Goal: Information Seeking & Learning: Check status

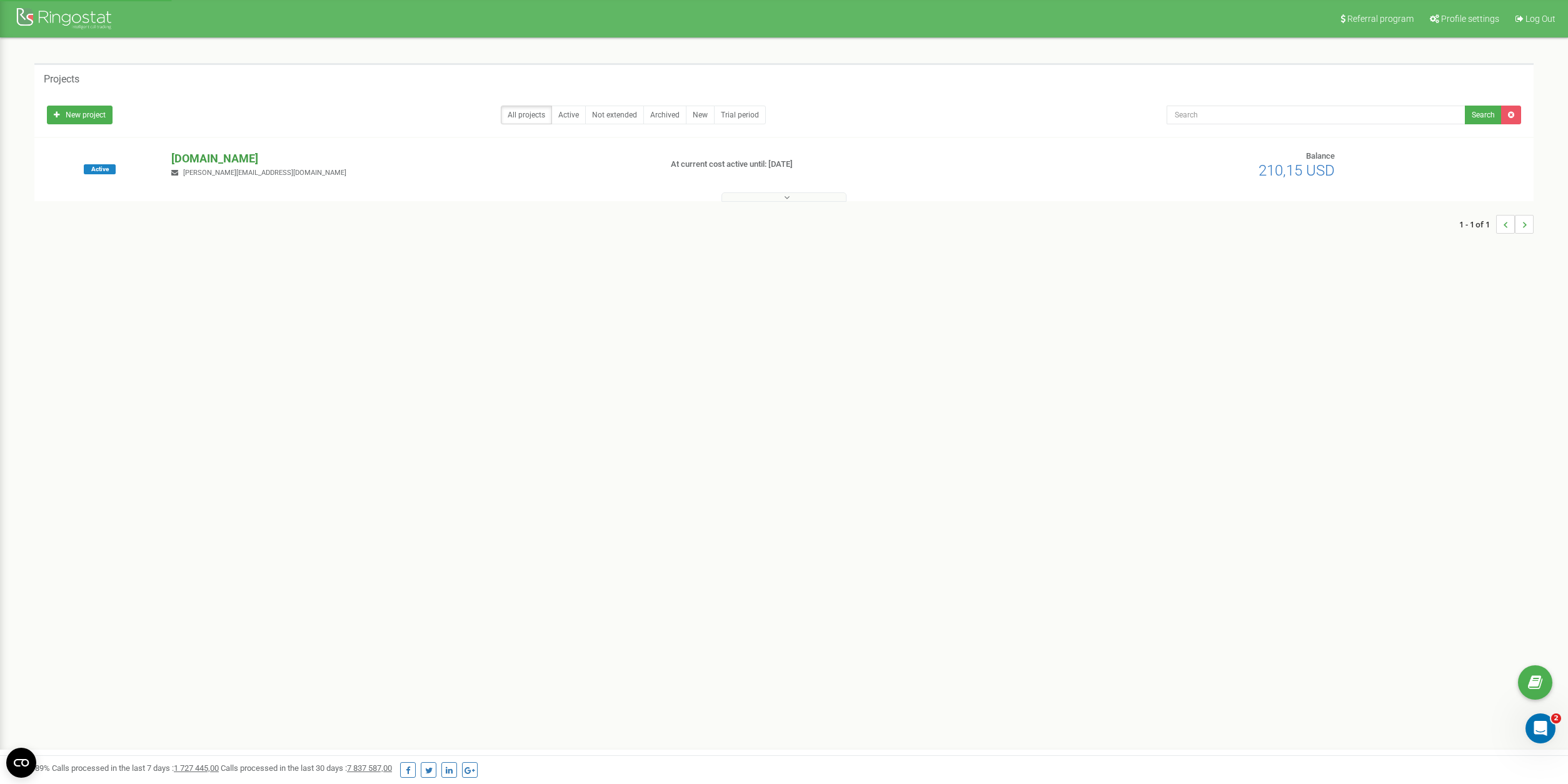
click at [253, 160] on p "[DOMAIN_NAME]" at bounding box center [411, 159] width 479 height 16
click at [230, 161] on p "[DOMAIN_NAME]" at bounding box center [411, 159] width 479 height 16
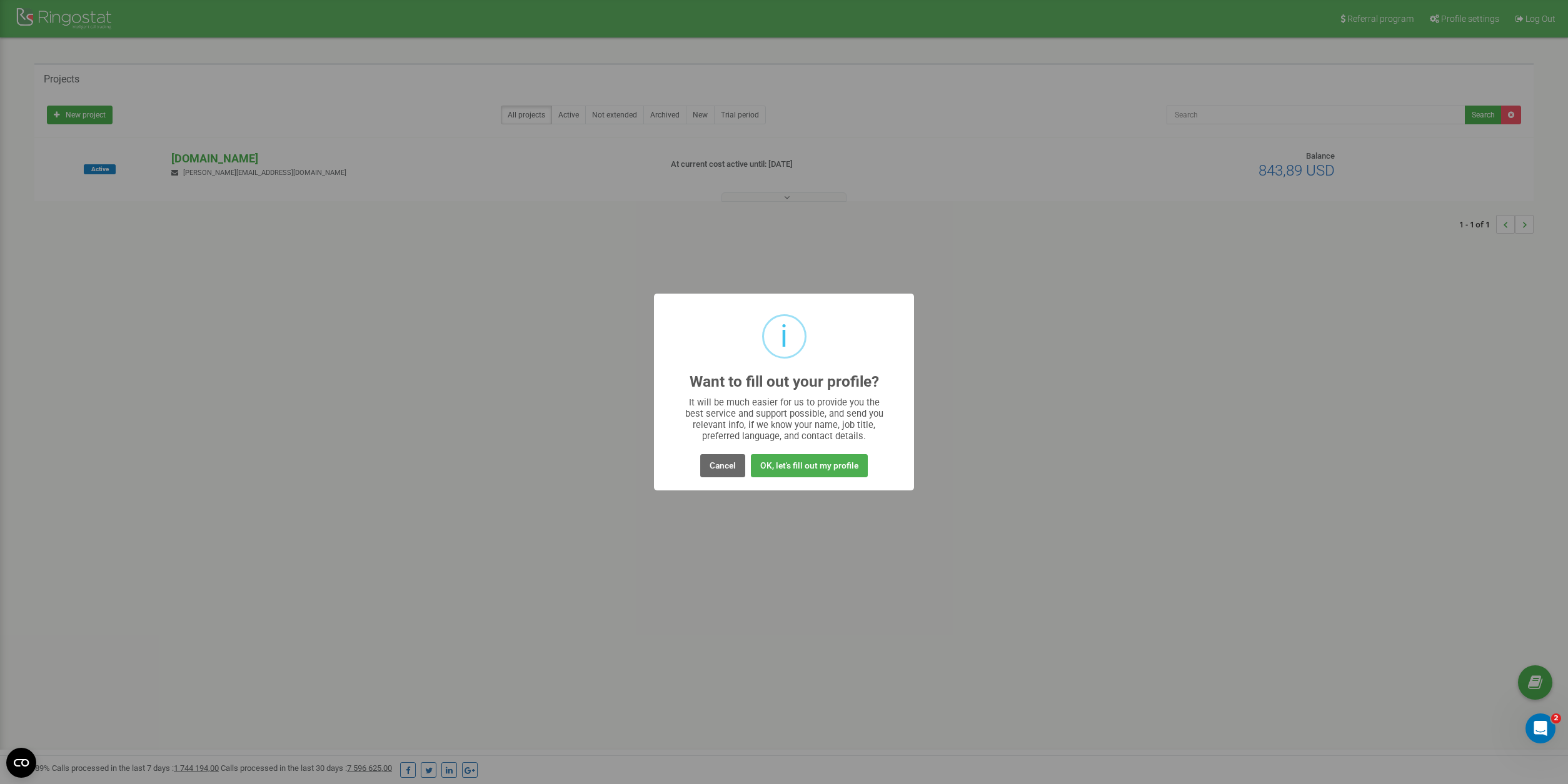
click at [729, 464] on button "Cancel" at bounding box center [722, 465] width 45 height 23
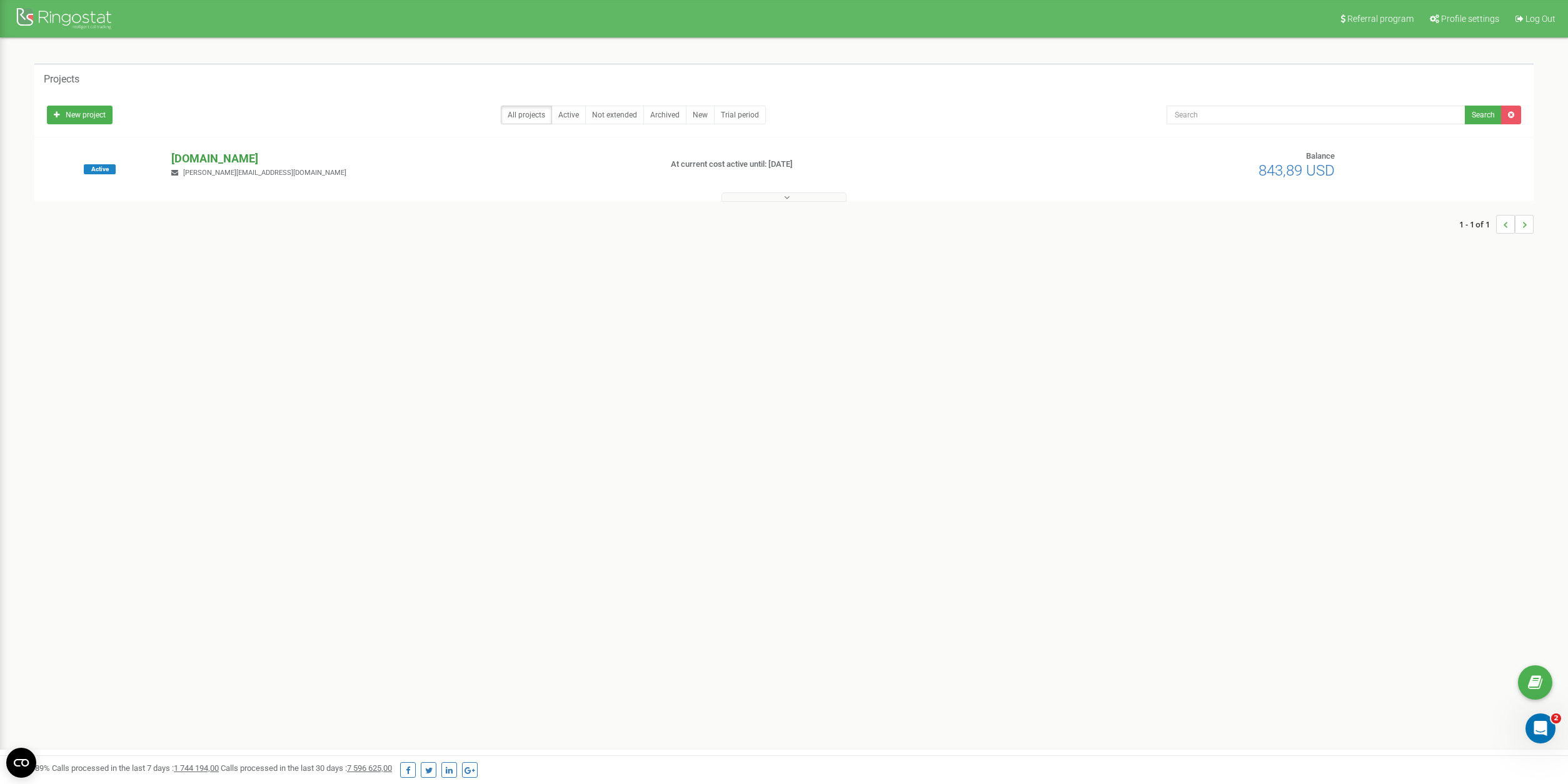
click at [211, 161] on p "[DOMAIN_NAME]" at bounding box center [411, 159] width 479 height 16
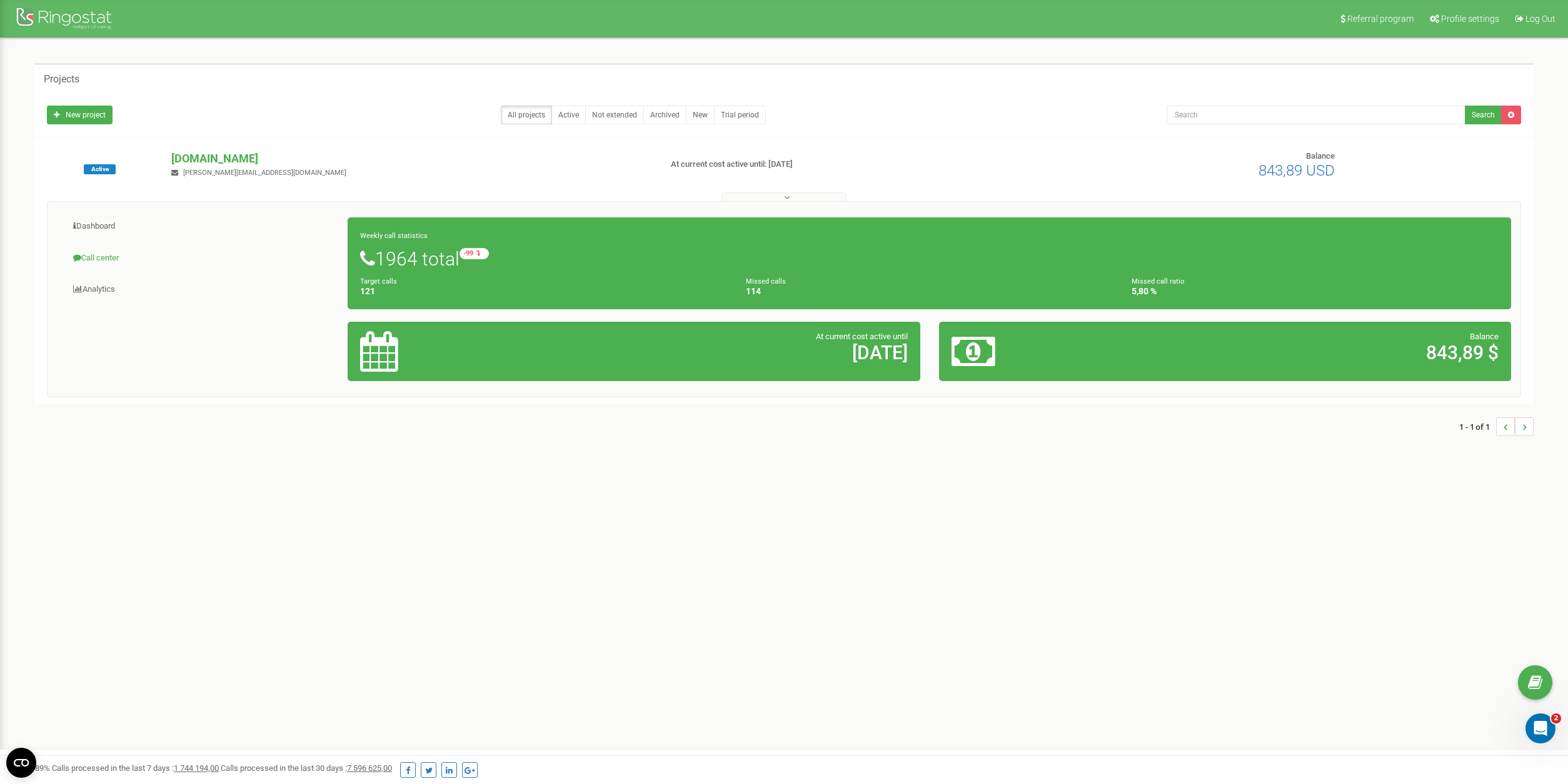
click at [102, 256] on link "Call center" at bounding box center [202, 258] width 292 height 31
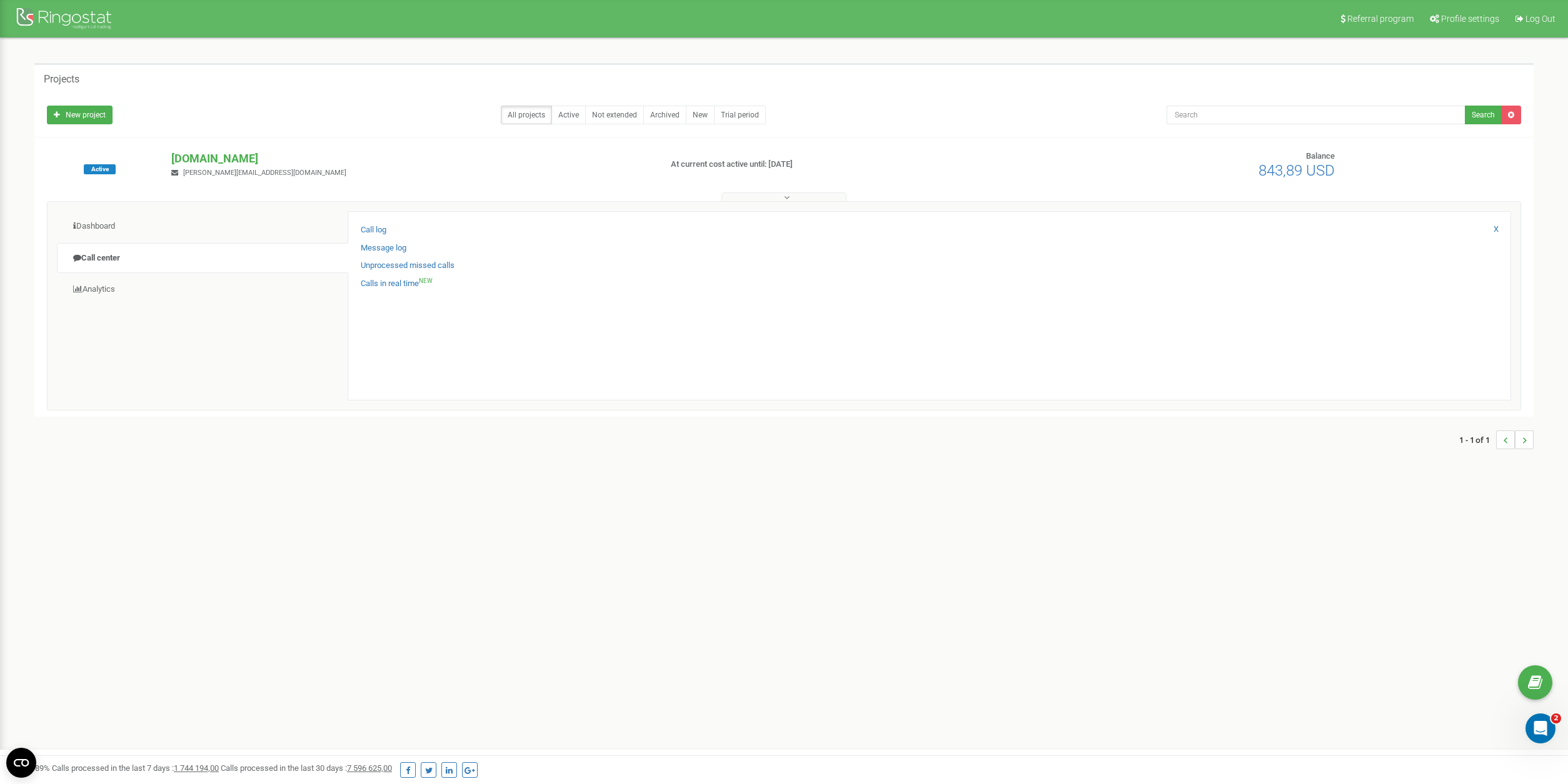
click at [1244, 104] on div "New project All projects Active Not extended Archived New Trial period Search" at bounding box center [784, 111] width 1494 height 25
click at [1243, 108] on input "text" at bounding box center [1315, 115] width 299 height 19
paste input "-786-7630"
type input "786-7630"
click at [375, 226] on link "Call log" at bounding box center [374, 230] width 26 height 12
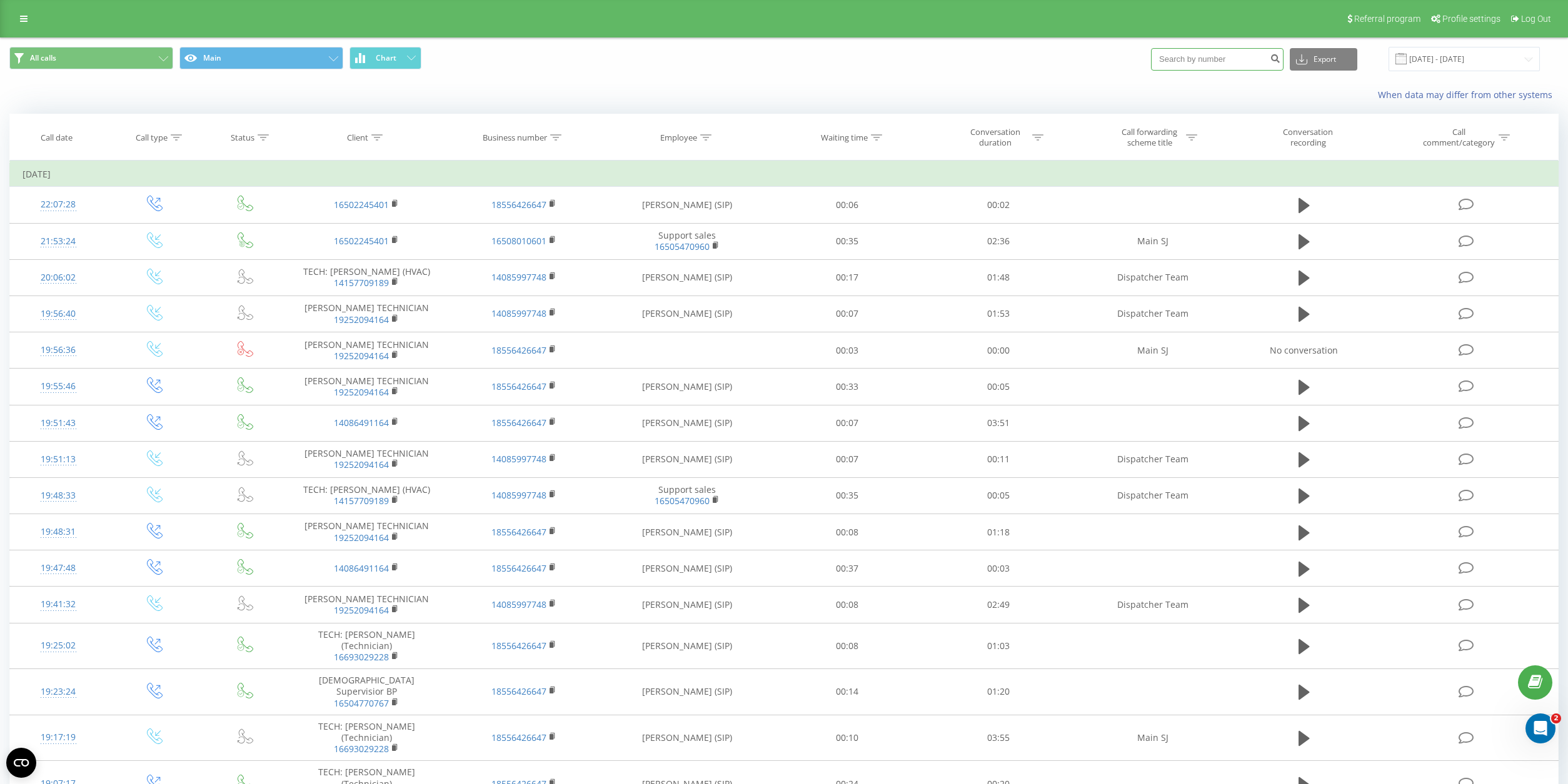
click at [1221, 56] on input at bounding box center [1218, 59] width 133 height 23
paste input "-786-7630"
type input "786-7630"
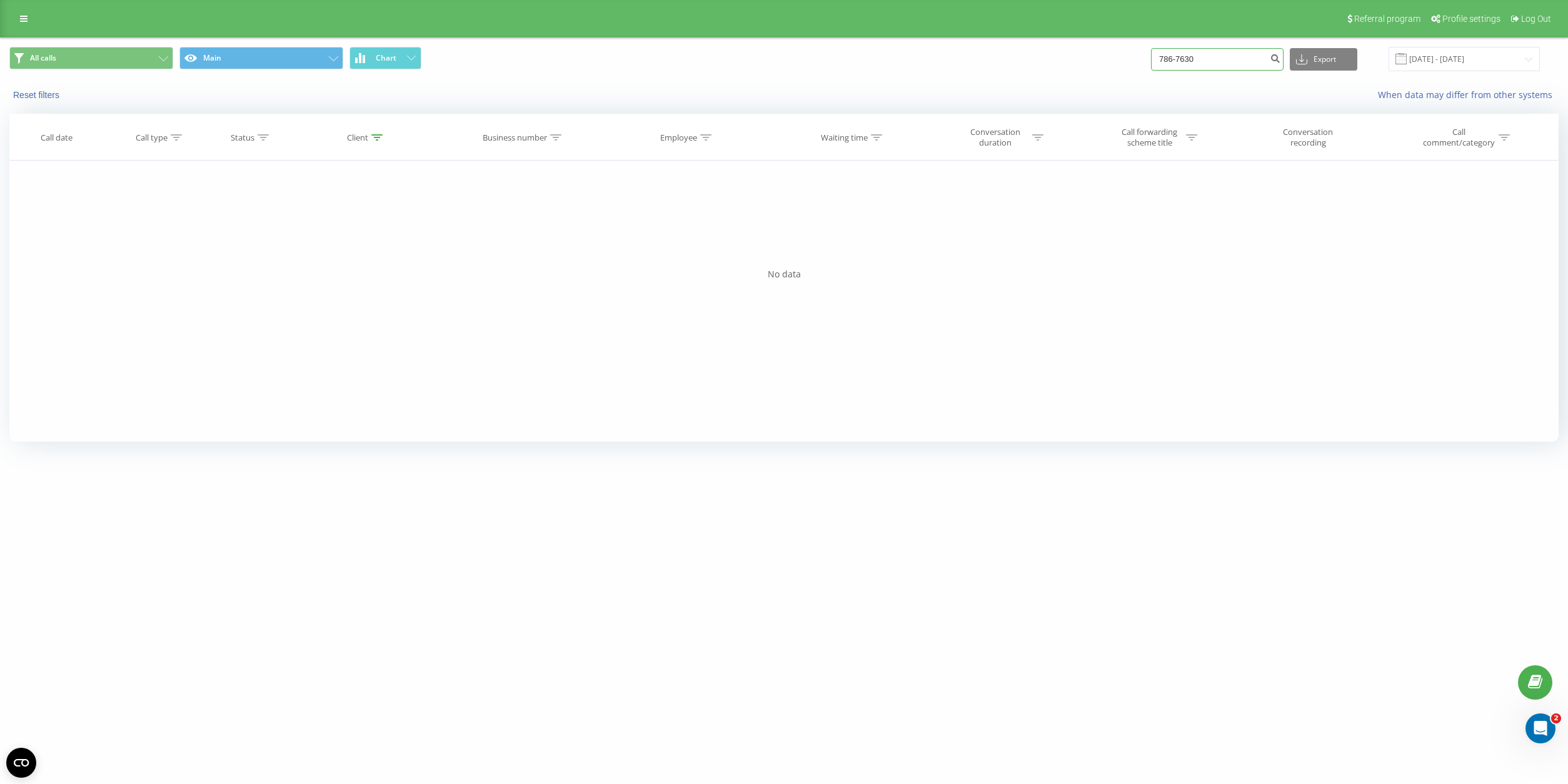
click at [1235, 62] on input "786-7630" at bounding box center [1218, 59] width 133 height 23
drag, startPoint x: 1205, startPoint y: 58, endPoint x: 1261, endPoint y: 70, distance: 57.3
click at [1207, 58] on input "786-7630" at bounding box center [1218, 59] width 133 height 23
type input "7867630"
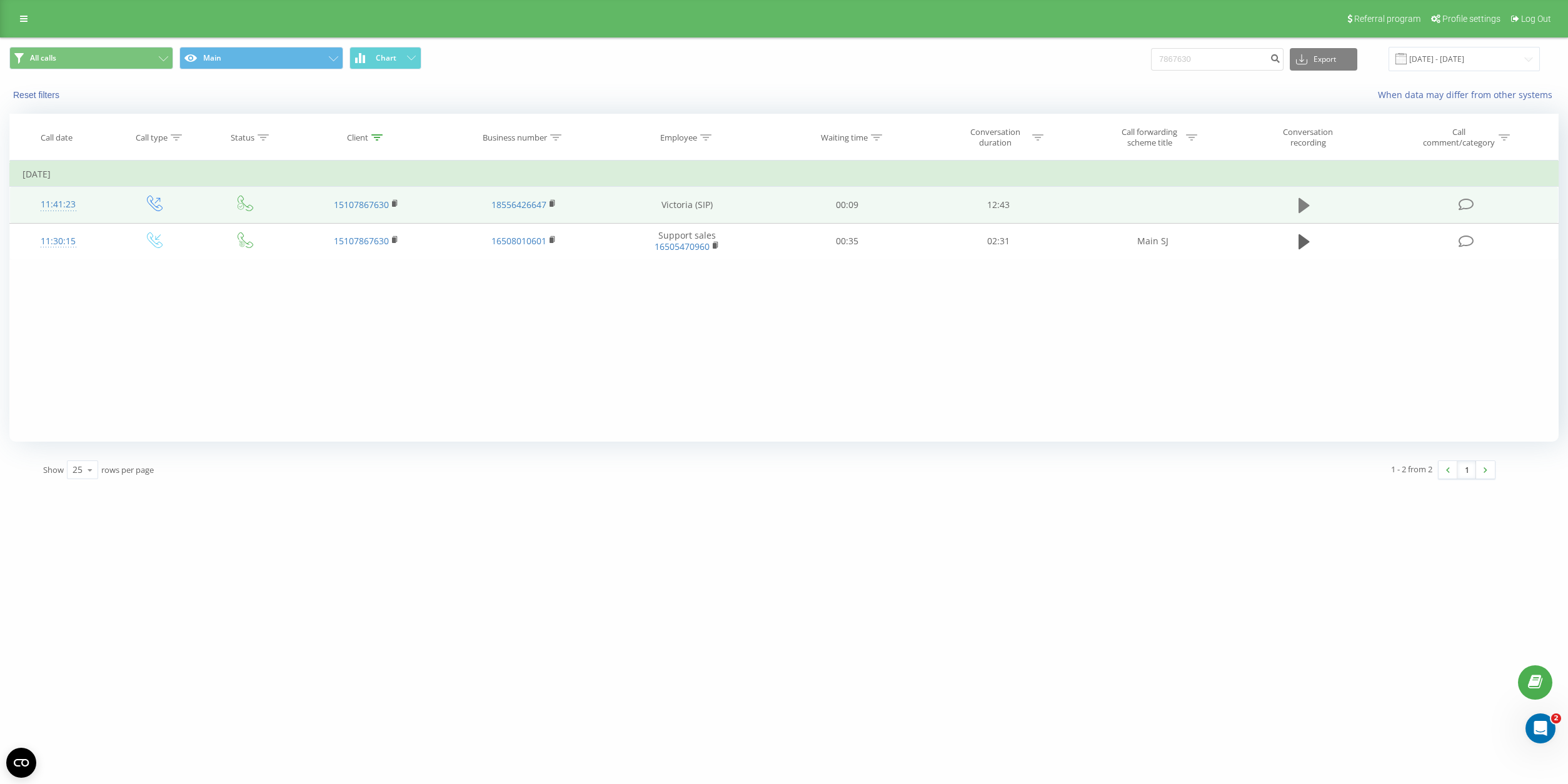
click at [1309, 207] on icon at bounding box center [1303, 206] width 11 height 18
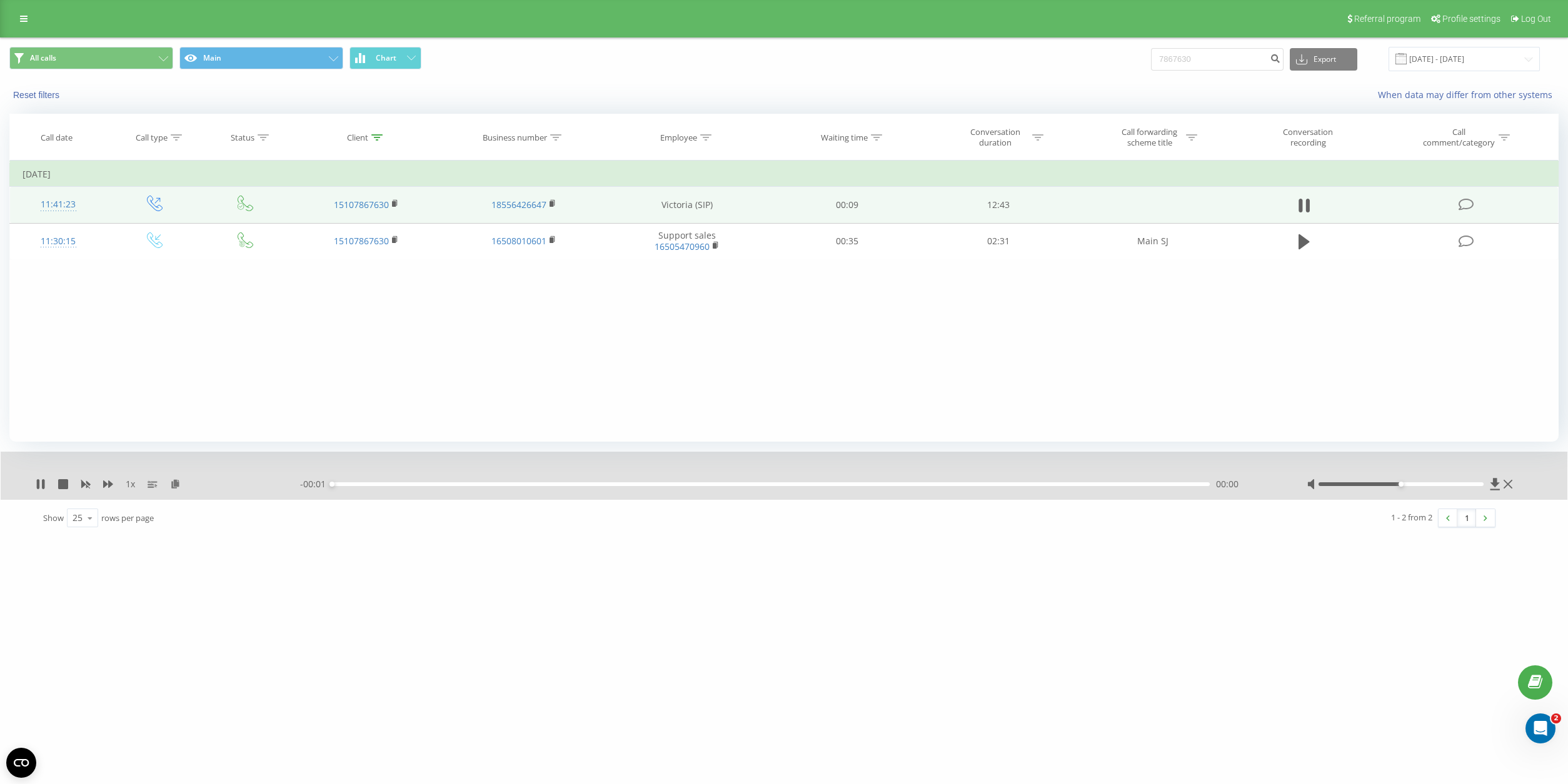
click at [1123, 485] on div "00:00" at bounding box center [771, 485] width 878 height 4
click at [1096, 483] on div "10:28" at bounding box center [771, 485] width 878 height 4
drag, startPoint x: 1408, startPoint y: 483, endPoint x: 1465, endPoint y: 483, distance: 57.0
click at [1465, 483] on div at bounding box center [1401, 485] width 165 height 4
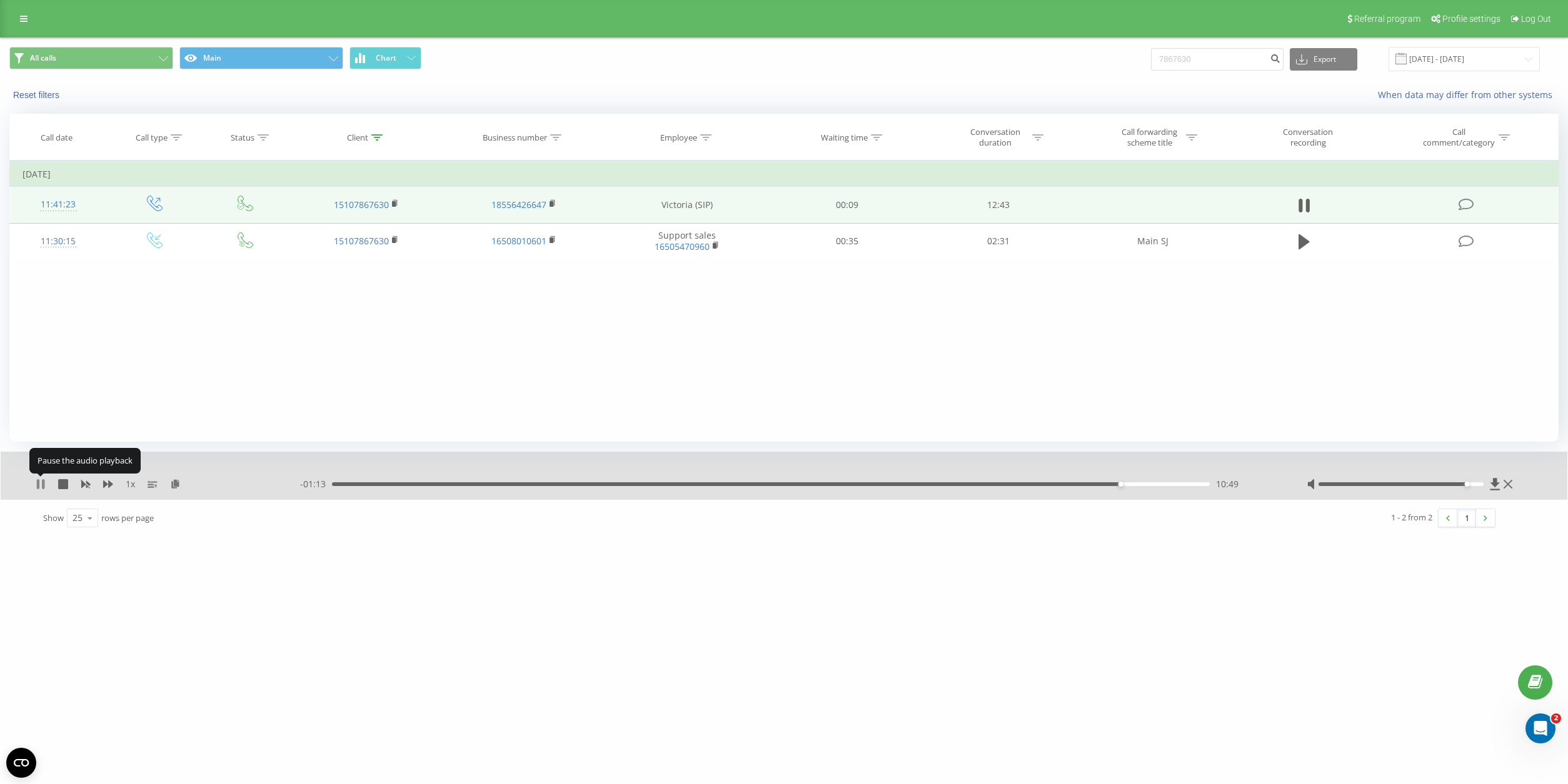
click at [41, 490] on button at bounding box center [41, 485] width 10 height 10
click at [26, 21] on icon at bounding box center [24, 19] width 8 height 9
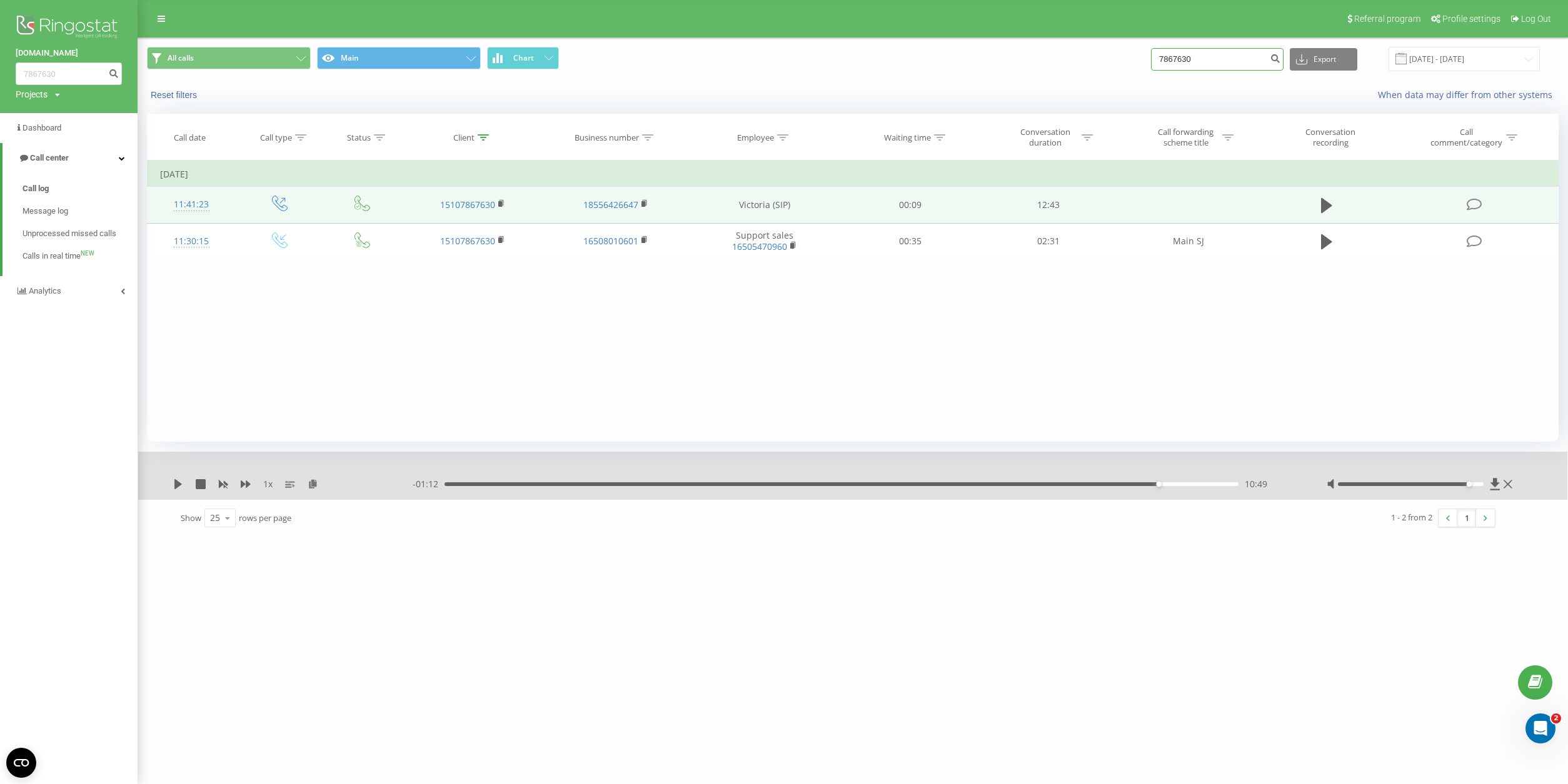
click at [1233, 56] on input "7867630" at bounding box center [1218, 59] width 133 height 23
drag, startPoint x: 1152, startPoint y: 52, endPoint x: 1128, endPoint y: 52, distance: 24.0
click at [1128, 52] on div "All calls Main Chart 7867630 Export .csv .xls .xlsx 21.06.2025 - 21.09.2025" at bounding box center [853, 58] width 1412 height 25
paste input "393-8826"
type input "3938826"
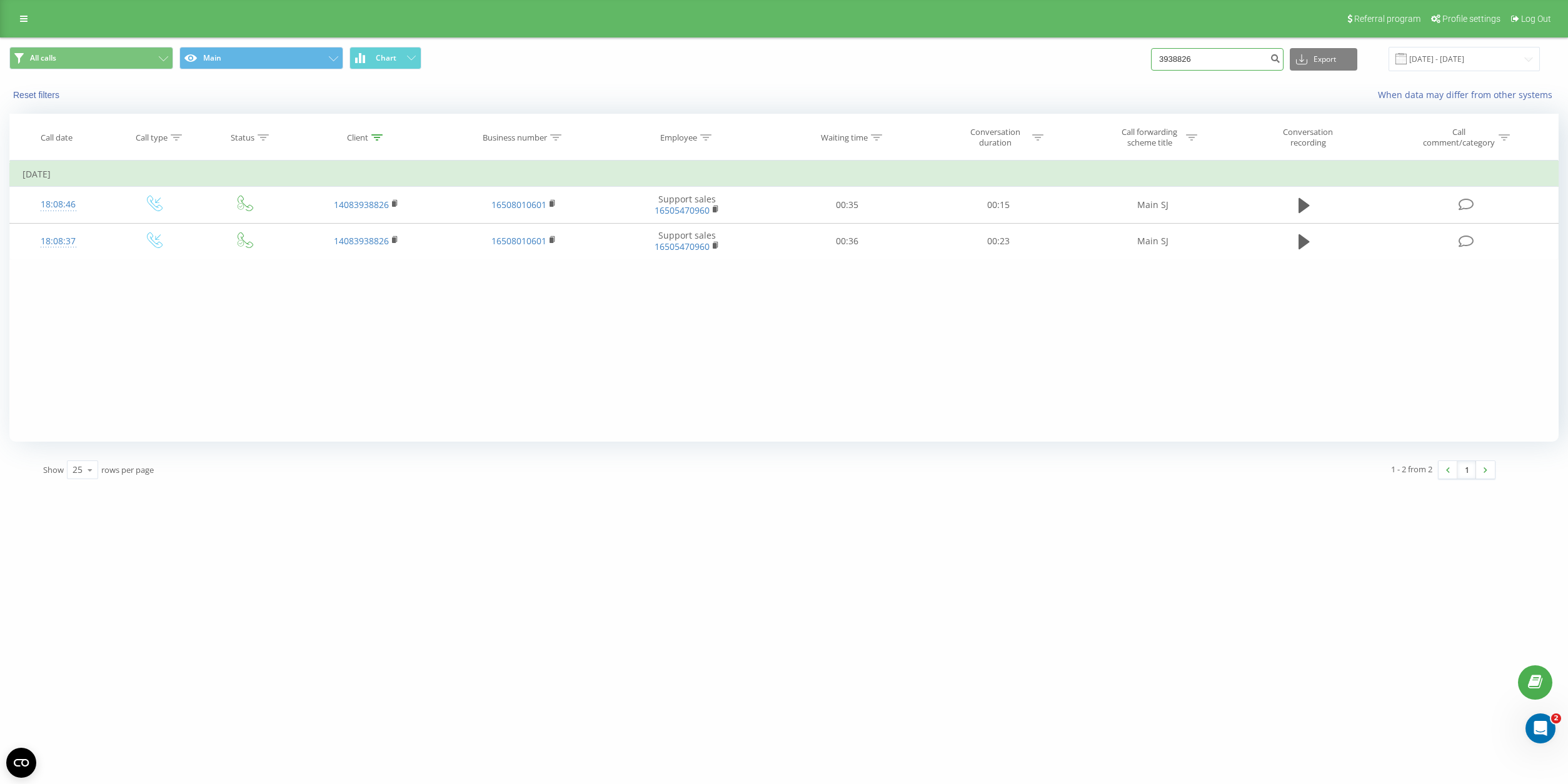
click at [1238, 58] on input "3938826" at bounding box center [1218, 59] width 133 height 23
drag, startPoint x: 1207, startPoint y: 58, endPoint x: 1102, endPoint y: 58, distance: 105.0
click at [1102, 58] on div "All calls Main Chart 3938826 Export .csv .xls .xlsx 21.06.2025 - 21.09.2025" at bounding box center [784, 58] width 1549 height 25
paste input "786-7630"
type input "7867630"
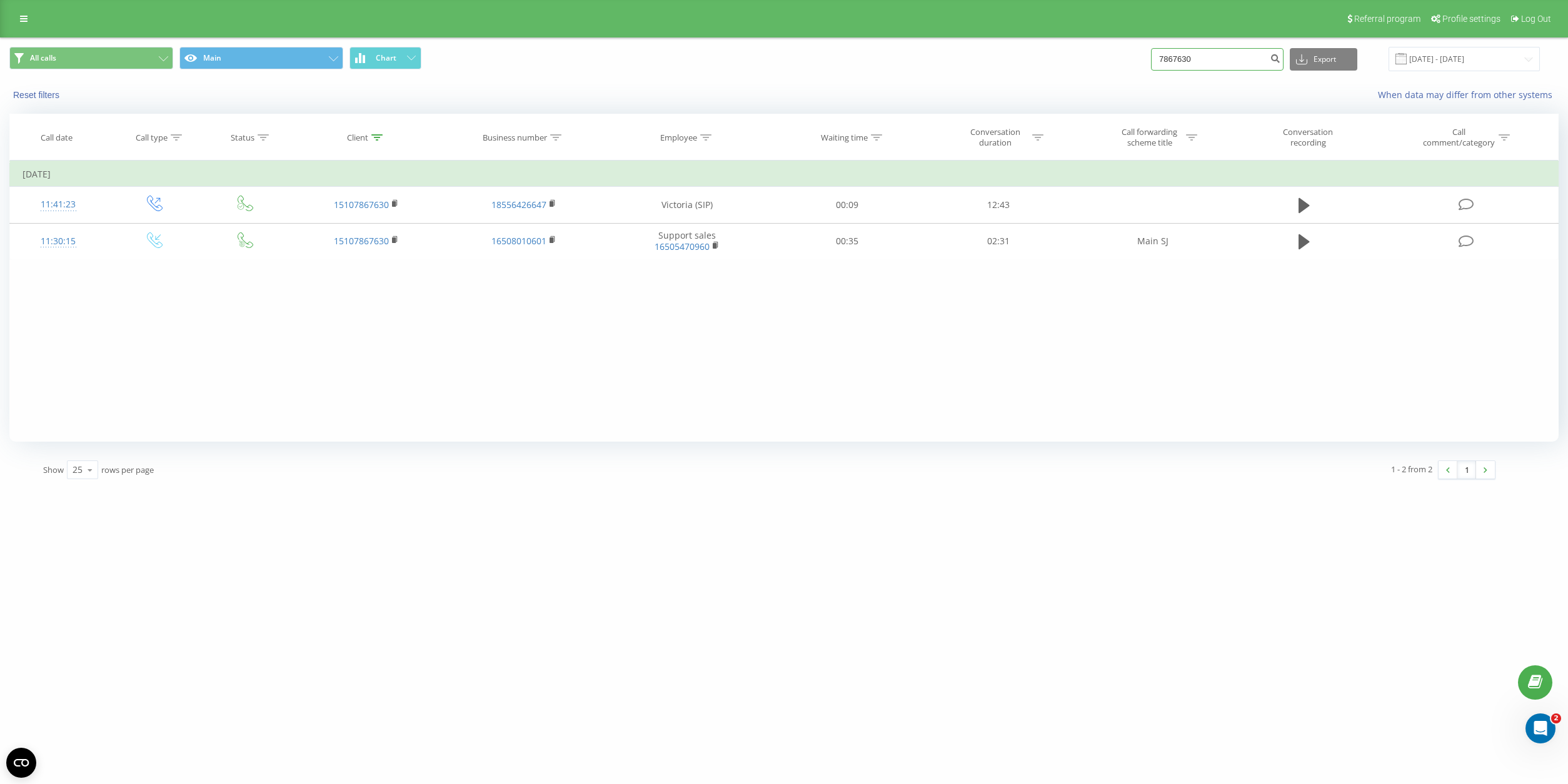
click at [1239, 55] on input "7867630" at bounding box center [1218, 59] width 133 height 23
drag, startPoint x: 1243, startPoint y: 56, endPoint x: 1118, endPoint y: 54, distance: 125.0
click at [1118, 54] on div "All calls Main Chart 7867630 Export .csv .xls .xlsx 21.06.2025 - 21.09.2025" at bounding box center [784, 58] width 1549 height 25
paste input "649-1164"
type input "6491164"
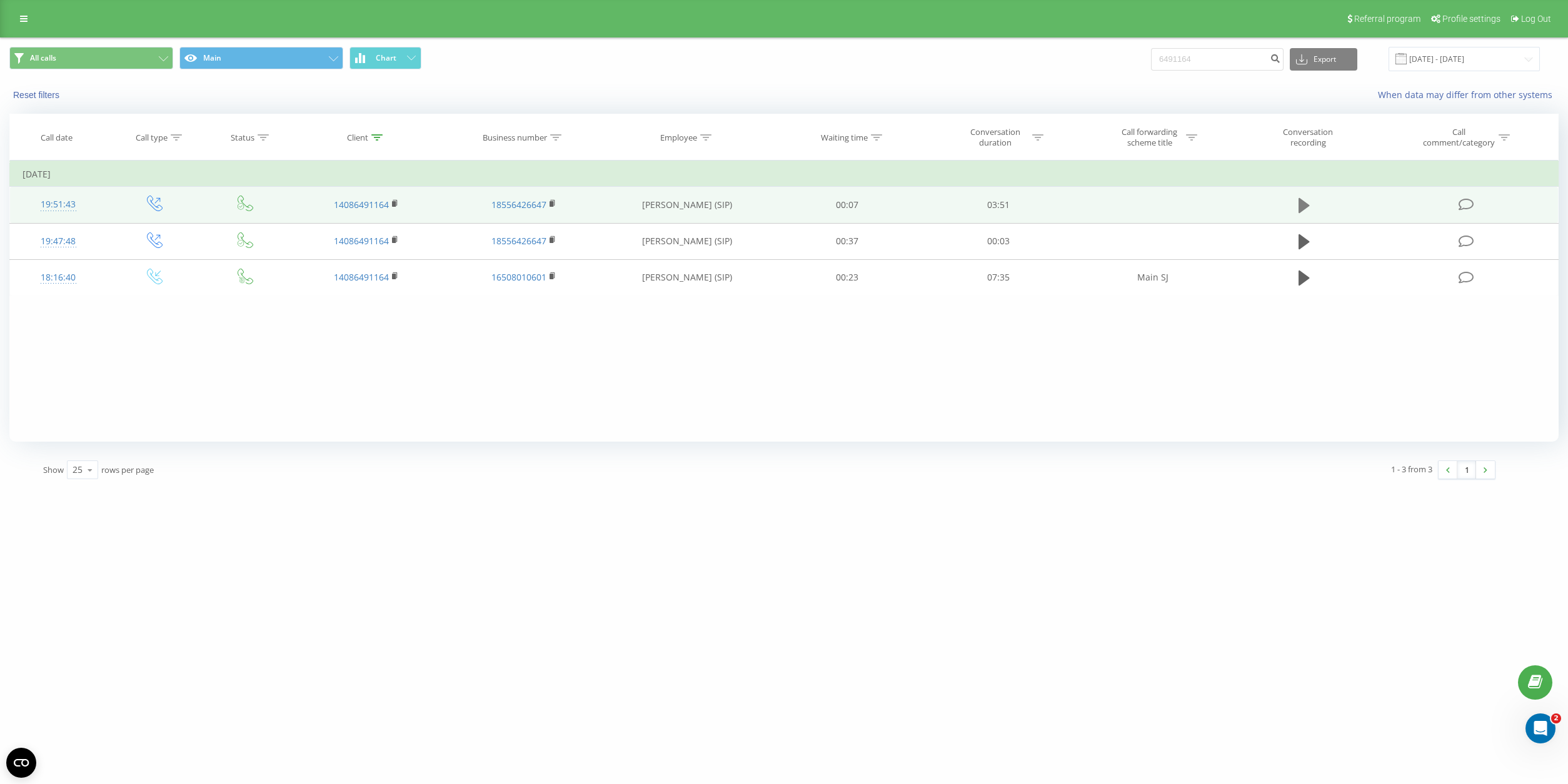
click at [1297, 198] on button at bounding box center [1304, 205] width 19 height 19
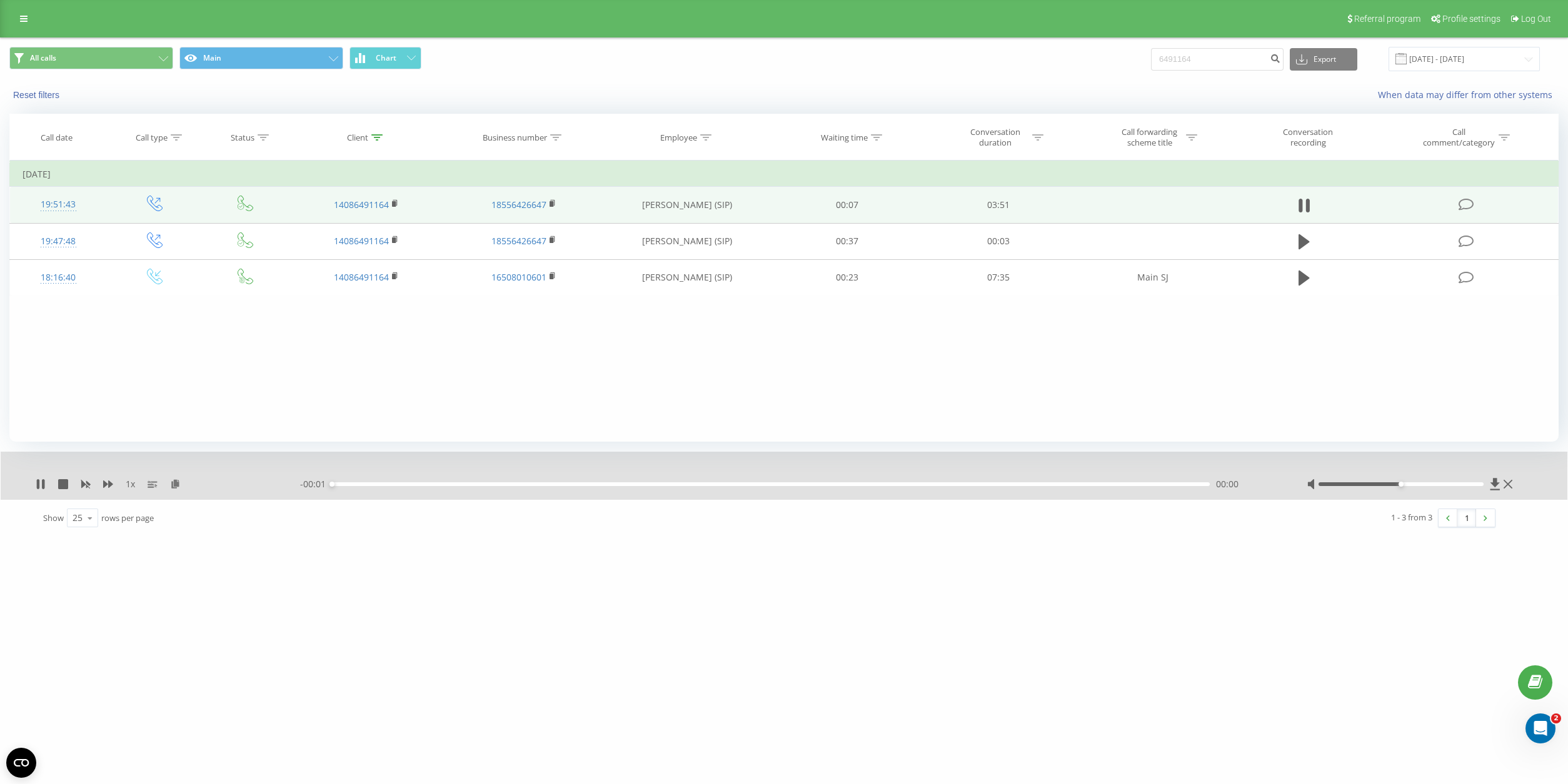
click at [1075, 483] on div "00:00" at bounding box center [771, 485] width 878 height 4
click at [1074, 487] on div "- 03:50 00:01 00:01" at bounding box center [787, 484] width 975 height 13
click at [1043, 485] on div "00:02" at bounding box center [771, 485] width 878 height 4
drag, startPoint x: 1407, startPoint y: 480, endPoint x: 1399, endPoint y: 481, distance: 8.1
click at [1399, 481] on div at bounding box center [1411, 484] width 209 height 13
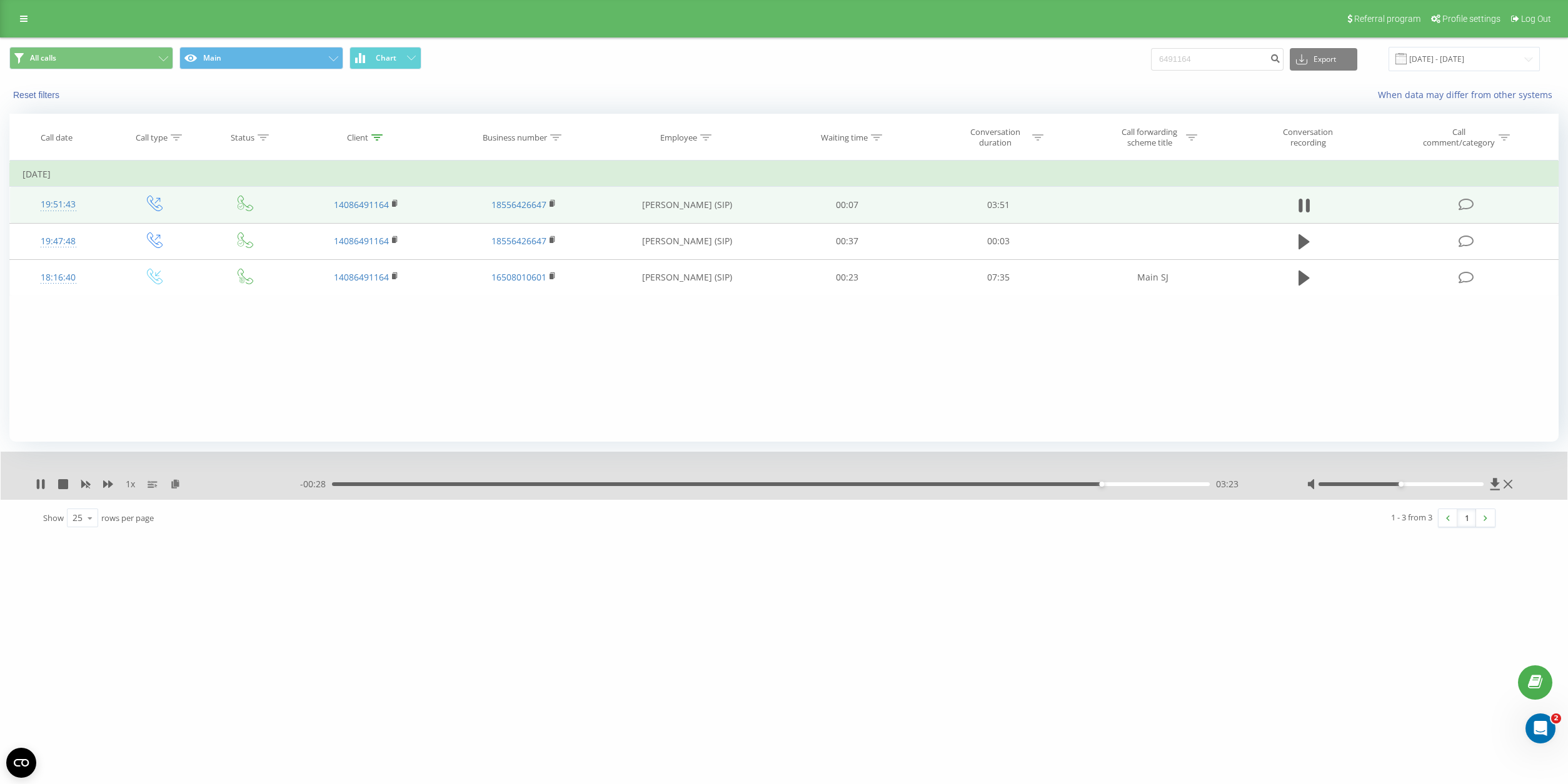
drag, startPoint x: 1399, startPoint y: 481, endPoint x: 1370, endPoint y: 486, distance: 29.4
click at [1370, 486] on div at bounding box center [1411, 484] width 209 height 13
click at [1375, 485] on div at bounding box center [1401, 485] width 165 height 4
click at [40, 483] on icon at bounding box center [41, 485] width 10 height 10
